Goal: Task Accomplishment & Management: Use online tool/utility

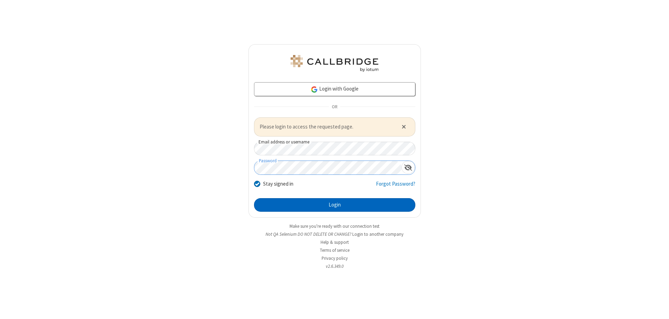
click at [335, 205] on button "Login" at bounding box center [334, 205] width 161 height 14
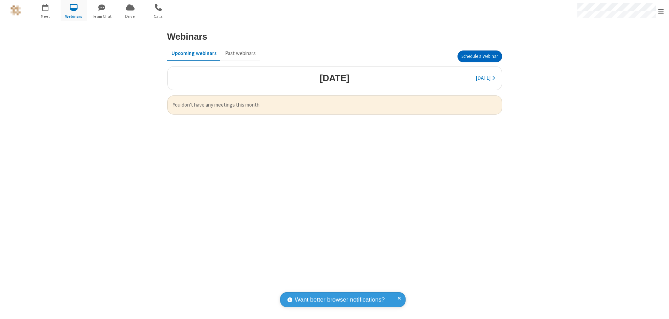
click at [480, 56] on button "Schedule a Webinar" at bounding box center [480, 57] width 45 height 12
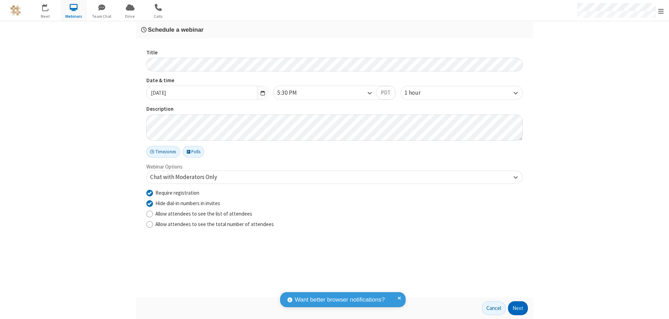
click at [518, 308] on button "Next" at bounding box center [518, 309] width 20 height 14
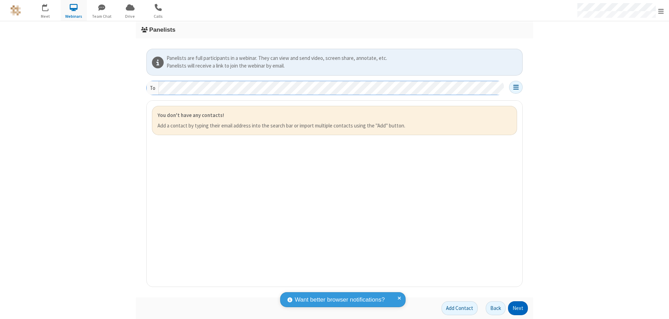
click at [518, 308] on button "Next" at bounding box center [518, 309] width 20 height 14
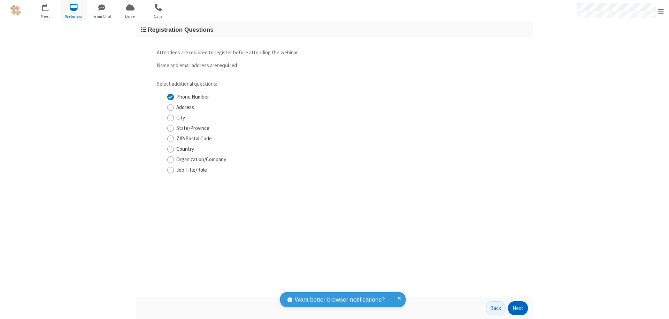
click at [518, 308] on button "Next" at bounding box center [518, 309] width 20 height 14
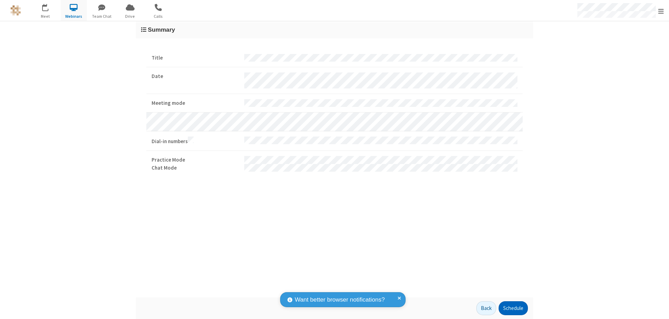
click at [513, 308] on button "Schedule" at bounding box center [513, 309] width 29 height 14
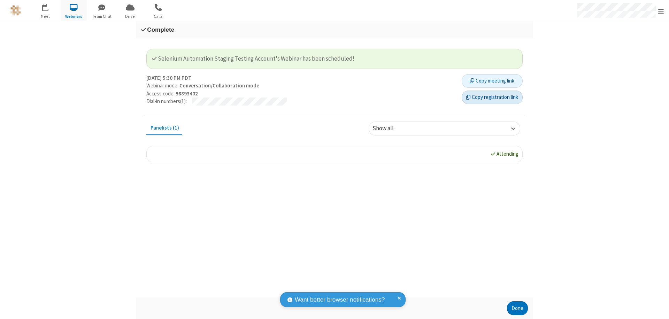
click at [492, 97] on button "Copy registration link" at bounding box center [492, 98] width 61 height 14
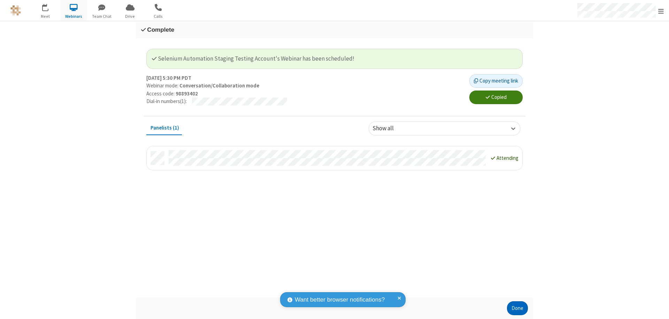
click at [518, 308] on button "Done" at bounding box center [517, 309] width 21 height 14
